Goal: Task Accomplishment & Management: Use online tool/utility

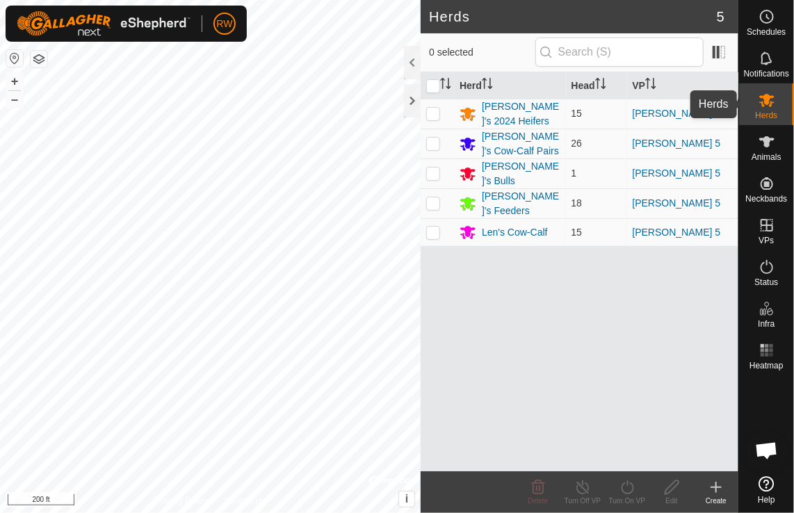
click at [763, 102] on icon at bounding box center [767, 100] width 15 height 13
click at [433, 85] on input "checkbox" at bounding box center [433, 86] width 14 height 14
checkbox input "true"
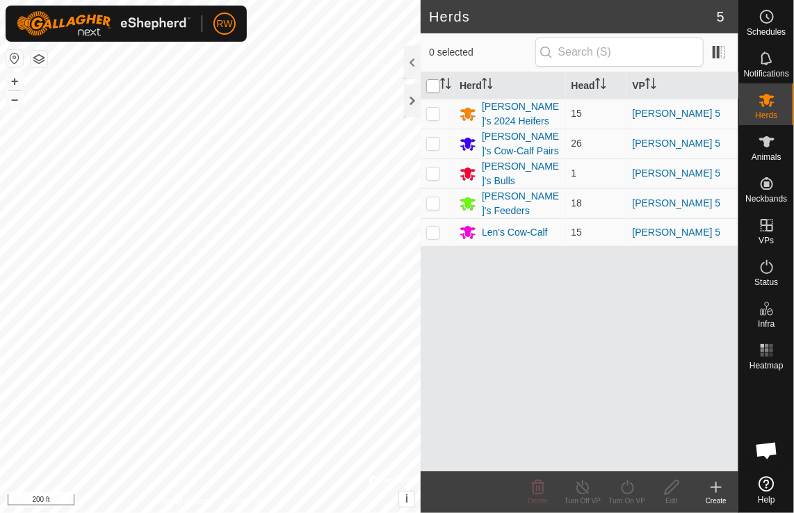
checkbox input "true"
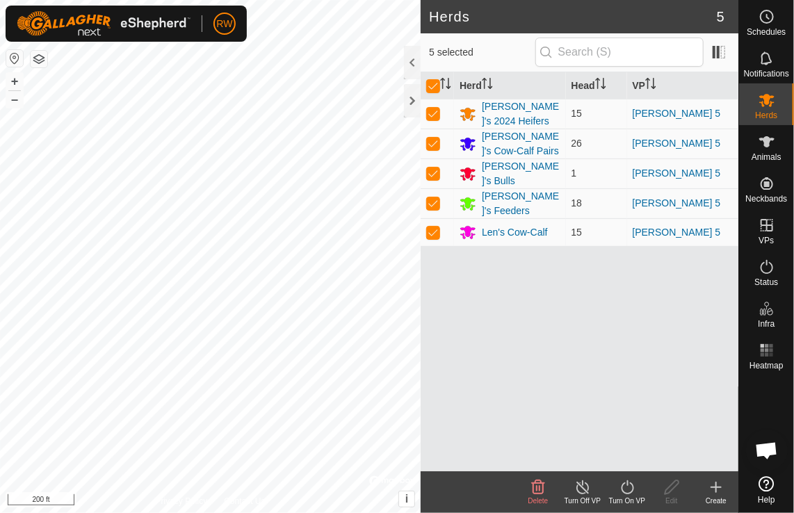
click at [637, 489] on turn-on-svg-icon at bounding box center [627, 487] width 45 height 17
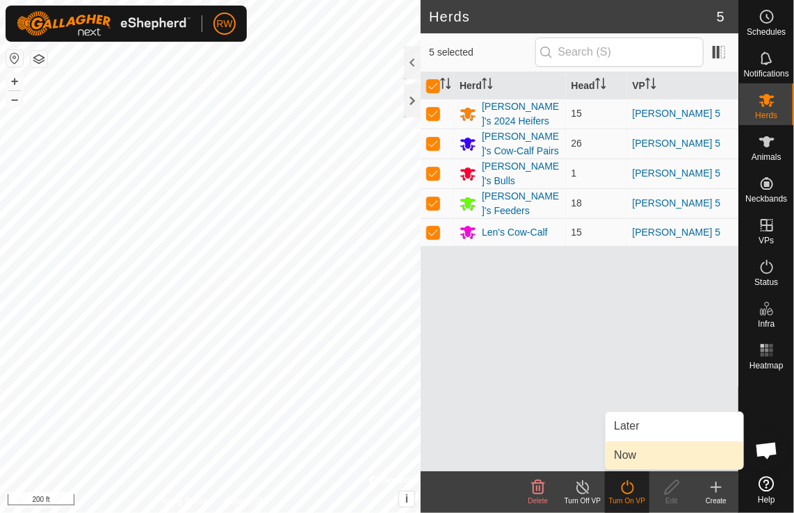
click at [651, 457] on link "Now" at bounding box center [675, 456] width 138 height 28
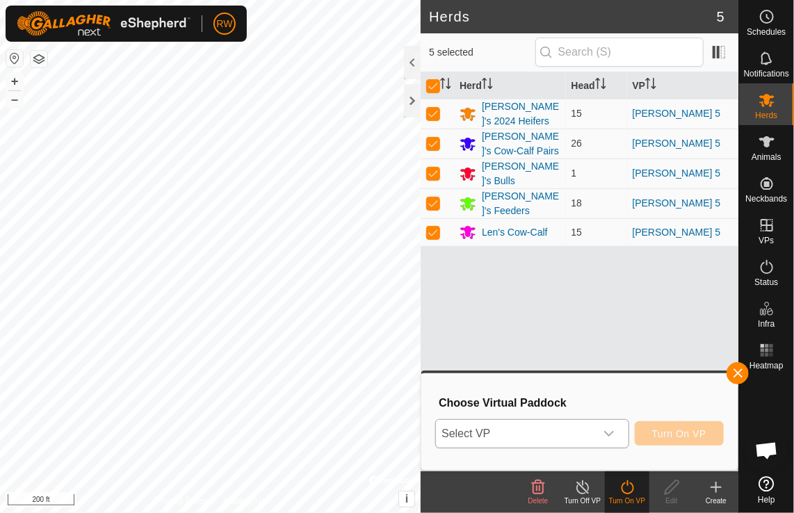
click at [613, 436] on icon "dropdown trigger" at bounding box center [610, 434] width 10 height 6
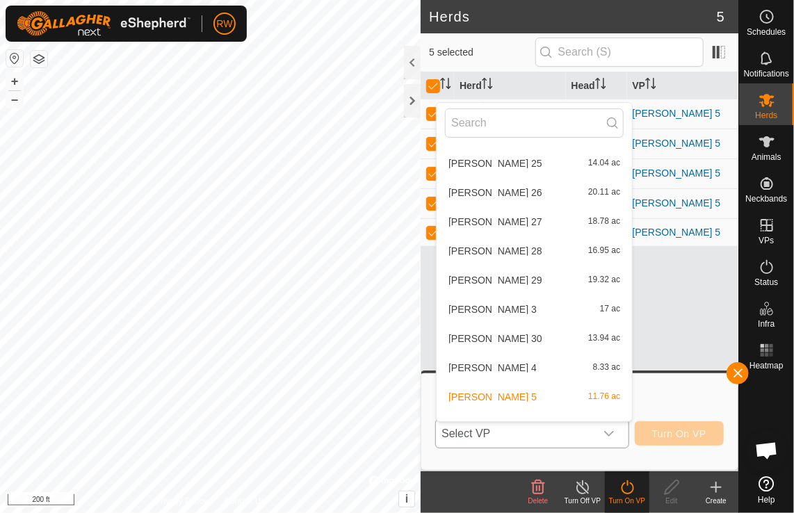
scroll to position [561, 0]
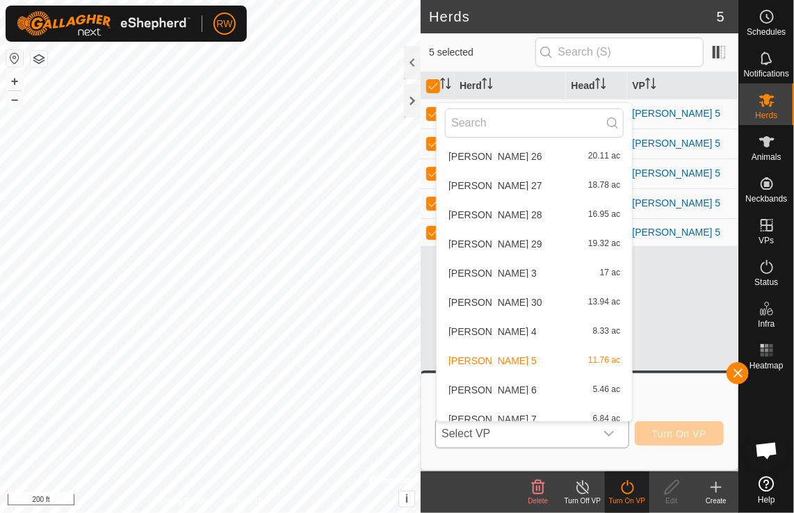
click at [490, 385] on li "[PERSON_NAME] 6 5.46 ac" at bounding box center [534, 390] width 195 height 28
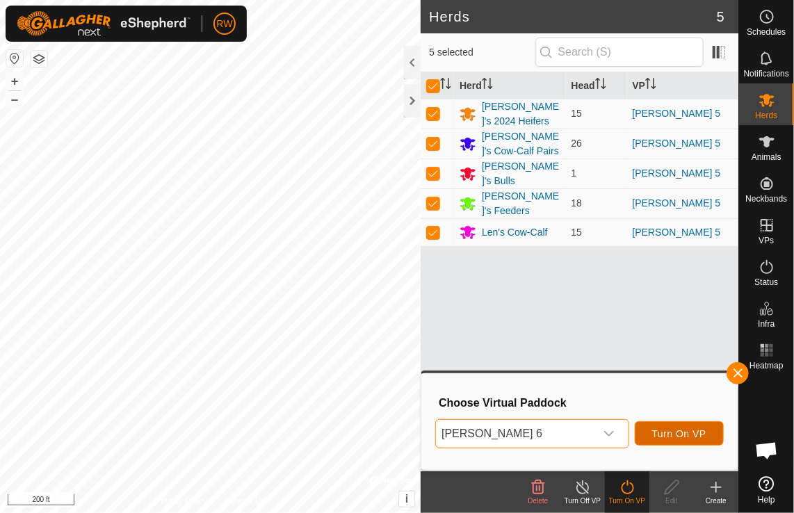
click at [695, 436] on span "Turn On VP" at bounding box center [680, 434] width 54 height 11
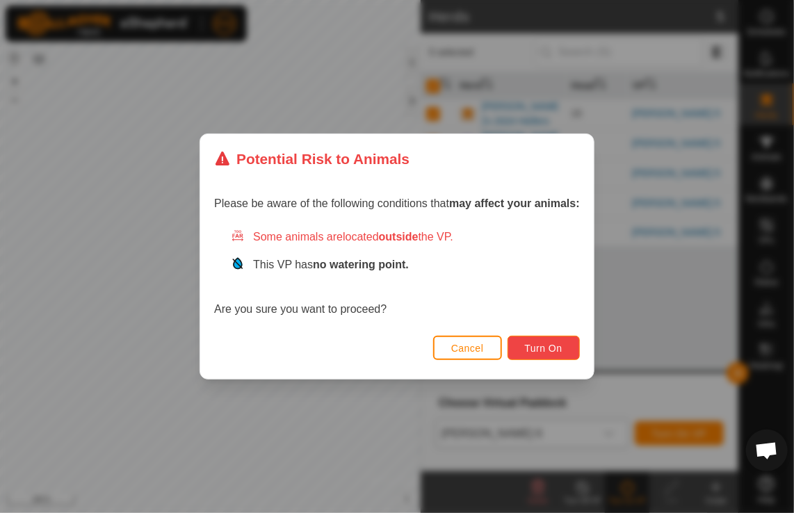
click at [540, 343] on span "Turn On" at bounding box center [544, 348] width 38 height 11
